Goal: Information Seeking & Learning: Learn about a topic

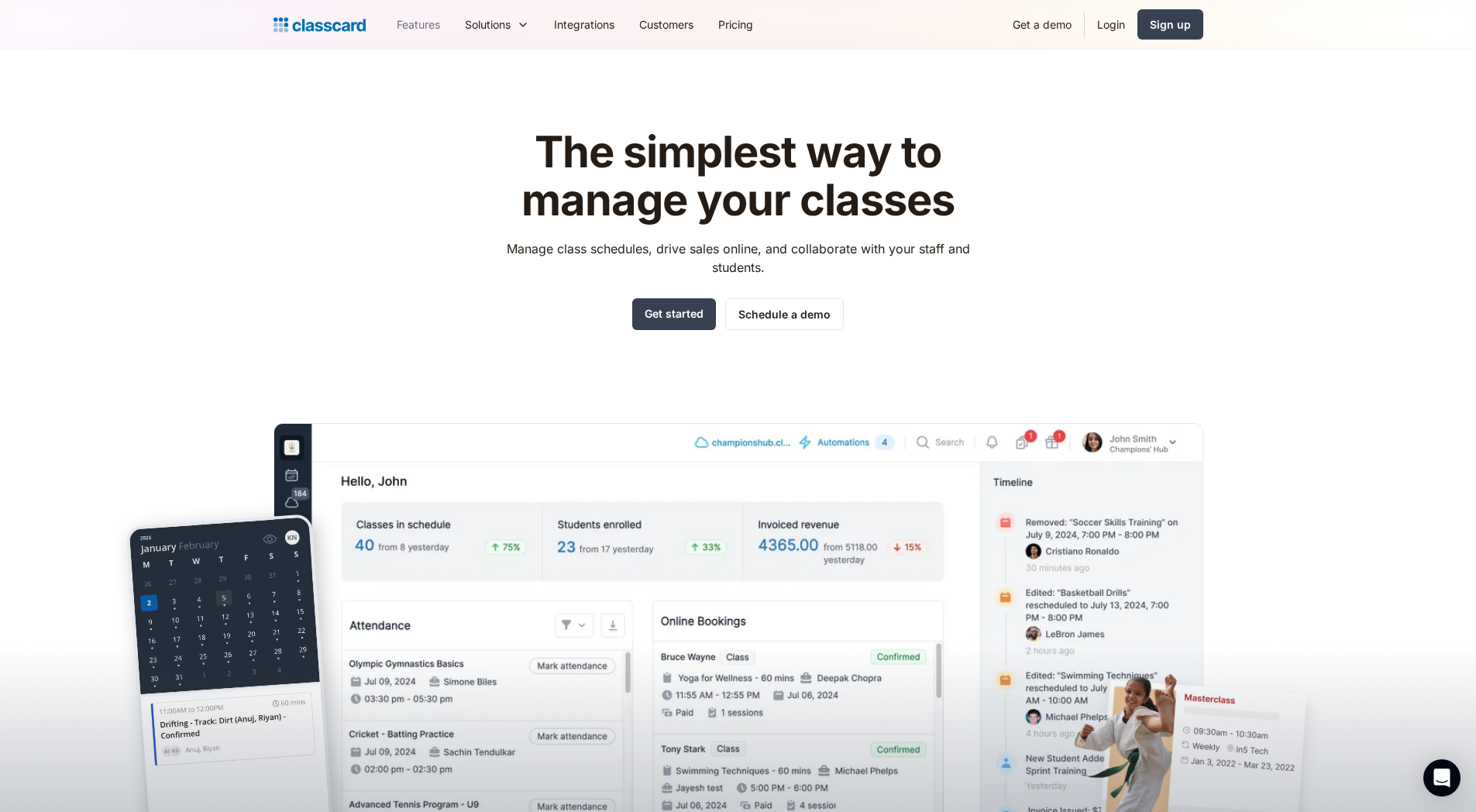
click at [410, 28] on link "Features" at bounding box center [418, 24] width 68 height 34
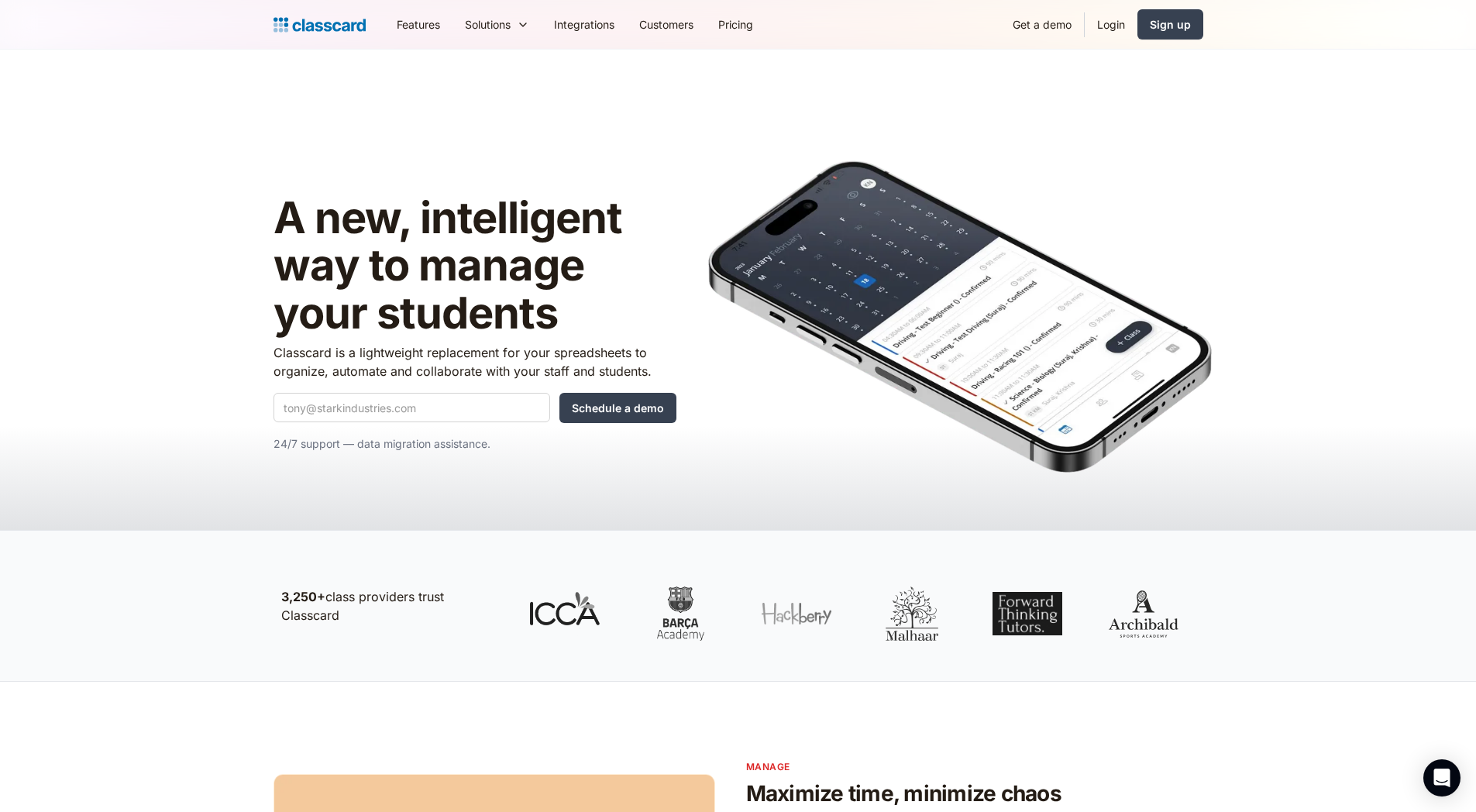
click at [434, 20] on link "Features" at bounding box center [418, 24] width 68 height 34
